Goal: Task Accomplishment & Management: Manage account settings

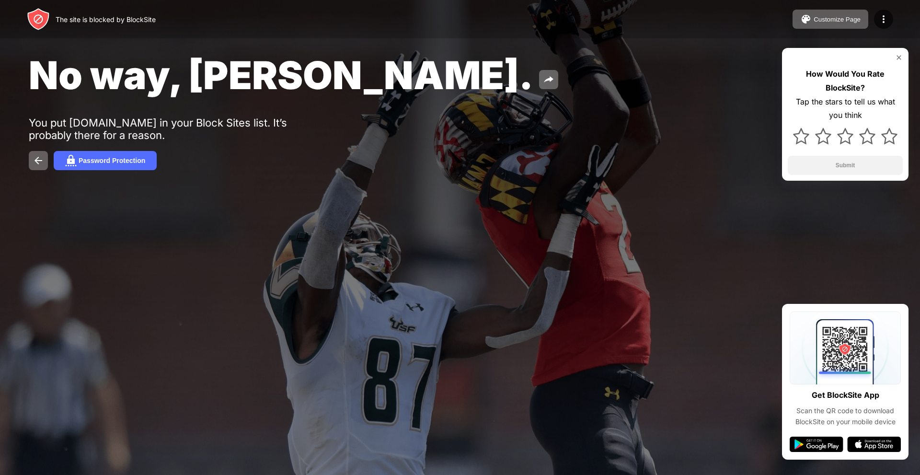
click at [40, 170] on div "No way, [PERSON_NAME]. You put [DOMAIN_NAME] in your Block Sites list. It’s pro…" at bounding box center [460, 111] width 920 height 222
click at [40, 167] on button at bounding box center [38, 160] width 19 height 19
click at [44, 160] on img at bounding box center [38, 160] width 11 height 11
click at [30, 159] on button at bounding box center [38, 160] width 19 height 19
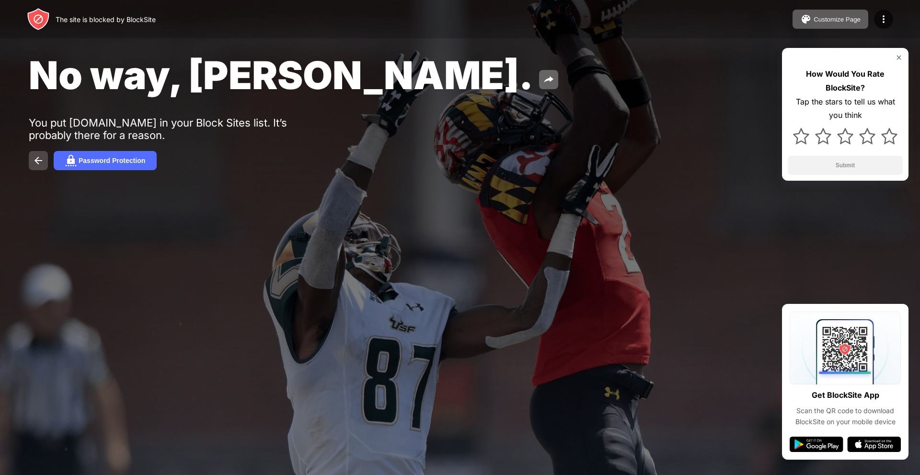
click at [30, 159] on button at bounding box center [38, 160] width 19 height 19
drag, startPoint x: 30, startPoint y: 159, endPoint x: 51, endPoint y: 3, distance: 157.0
click at [34, 146] on div "No way, [PERSON_NAME]. You put [DOMAIN_NAME] in your Block Sites list. It’s pro…" at bounding box center [460, 111] width 920 height 222
